Goal: Find specific page/section: Find specific page/section

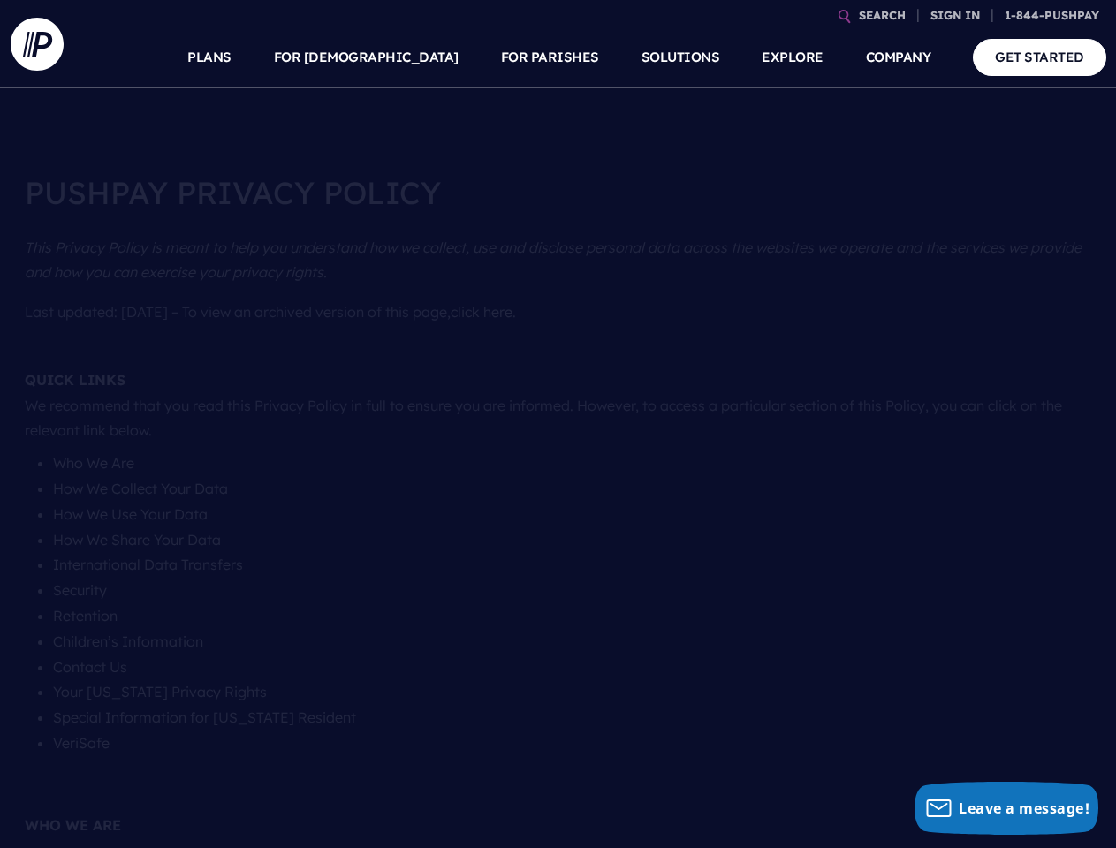
click at [557, 424] on section at bounding box center [558, 424] width 1116 height 848
click at [882, 15] on link "SEARCH" at bounding box center [882, 15] width 61 height 31
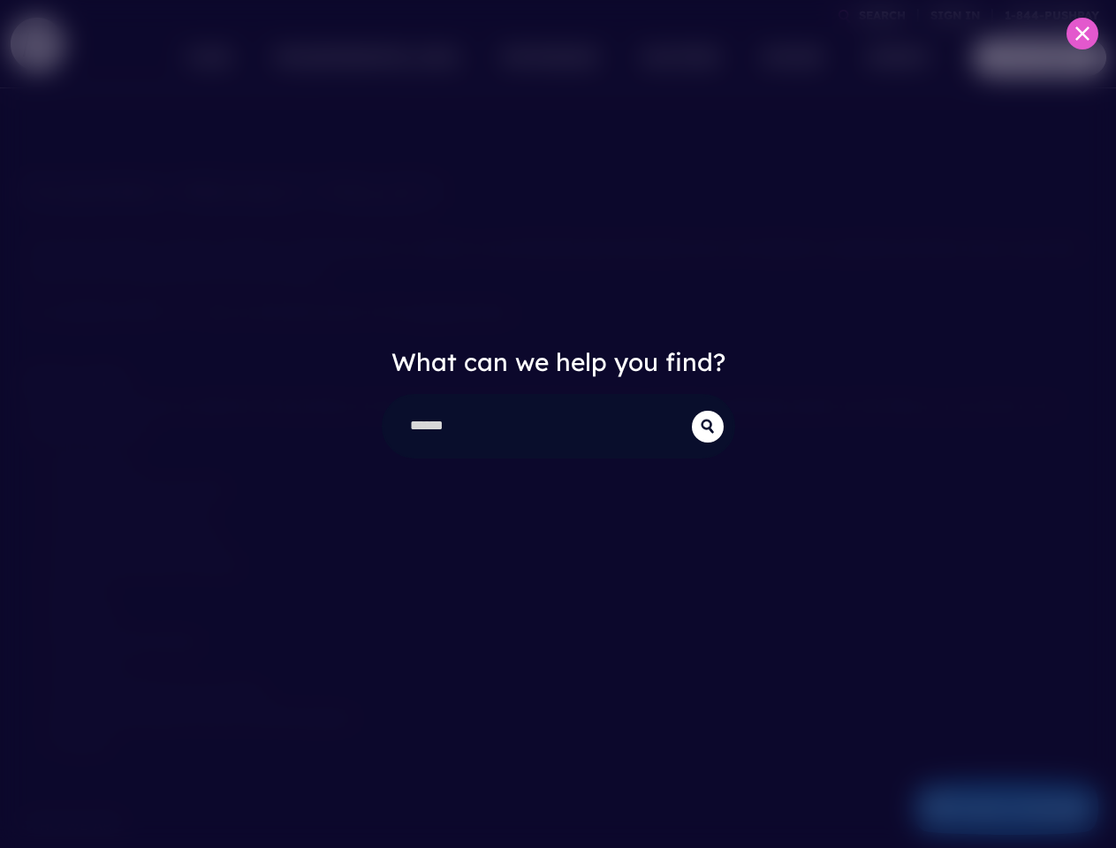
click at [955, 15] on div "What can we help you find?" at bounding box center [558, 424] width 1116 height 848
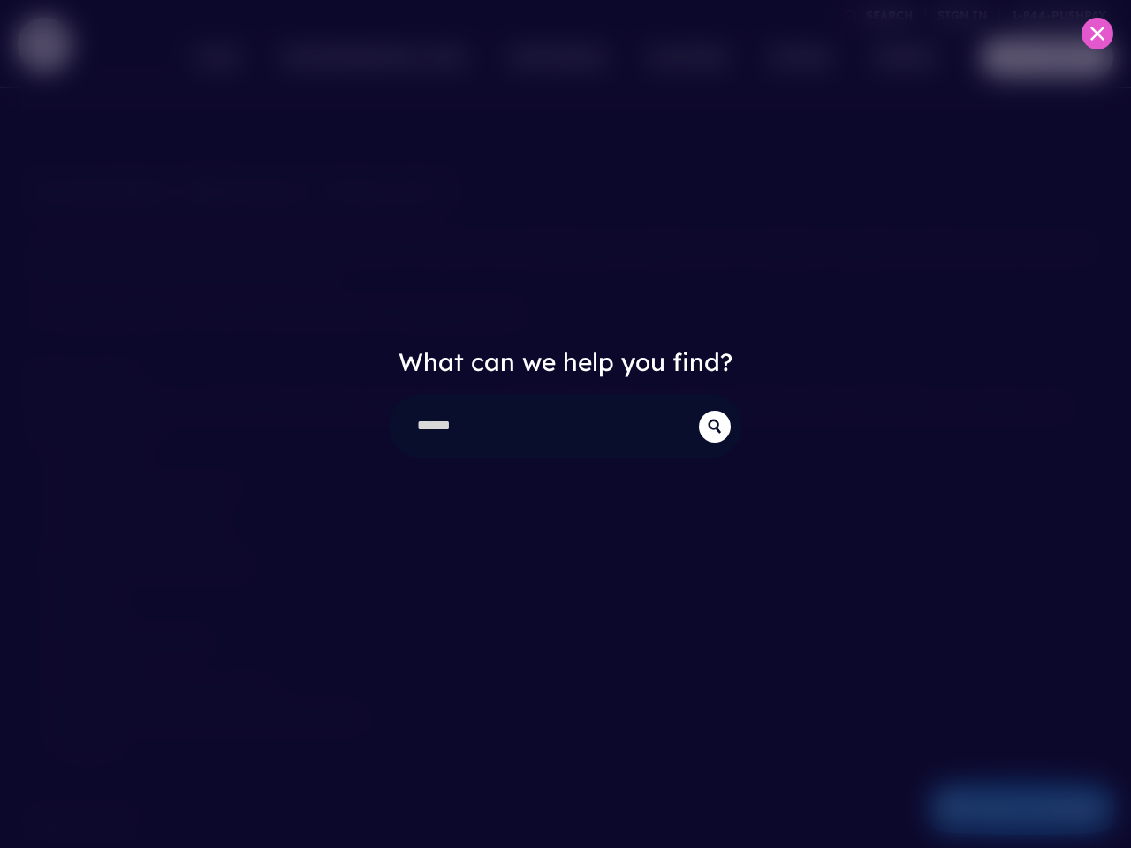
click at [408, 57] on div "What can we help you find?" at bounding box center [565, 424] width 1131 height 848
click at [549, 57] on div "What can we help you find?" at bounding box center [565, 424] width 1131 height 848
click at [791, 57] on div "What can we help you find?" at bounding box center [565, 424] width 1131 height 848
click at [898, 57] on div "What can we help you find?" at bounding box center [565, 424] width 1131 height 848
click at [1005, 808] on div "What can we help you find?" at bounding box center [565, 424] width 1131 height 848
